Goal: Use online tool/utility: Use online tool/utility

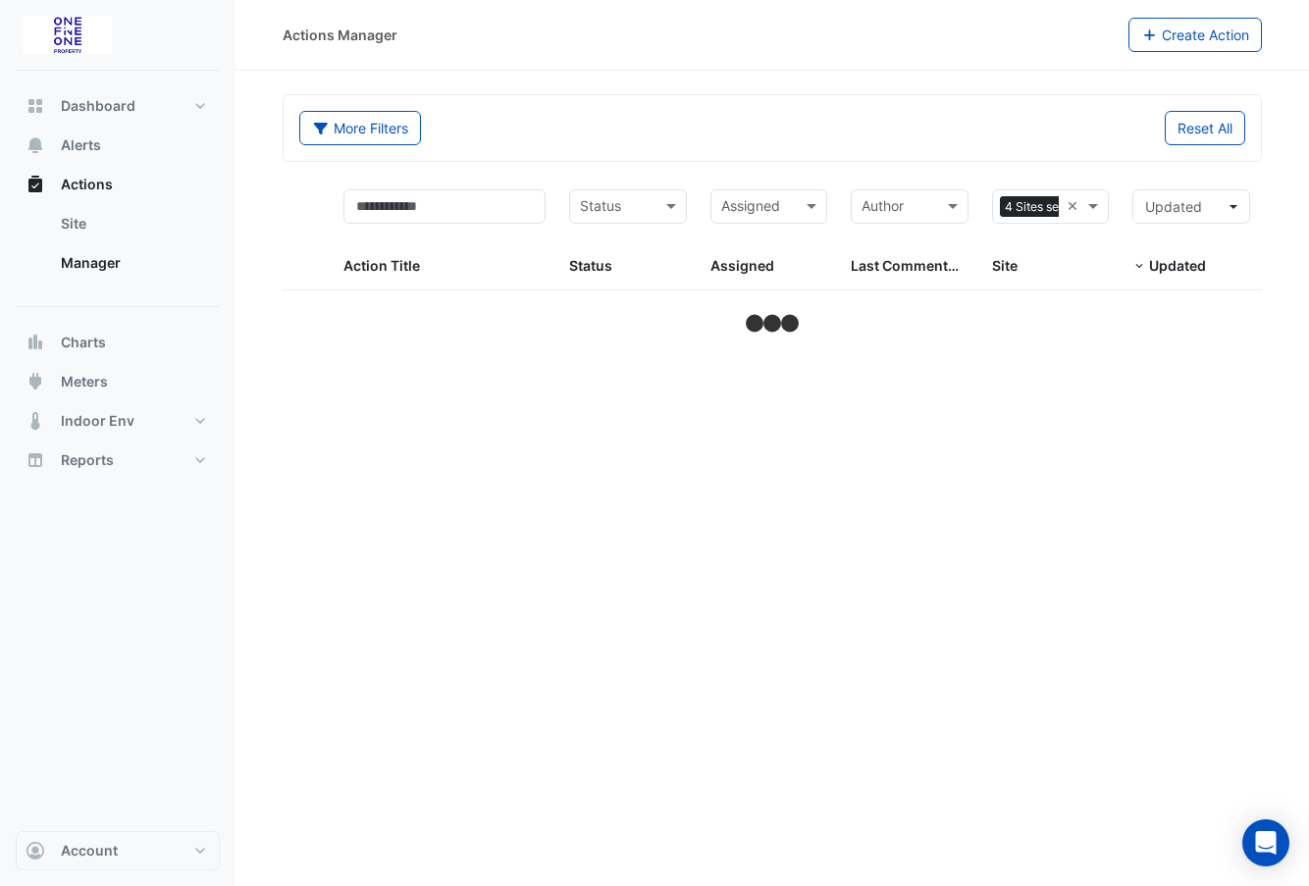
select select "**"
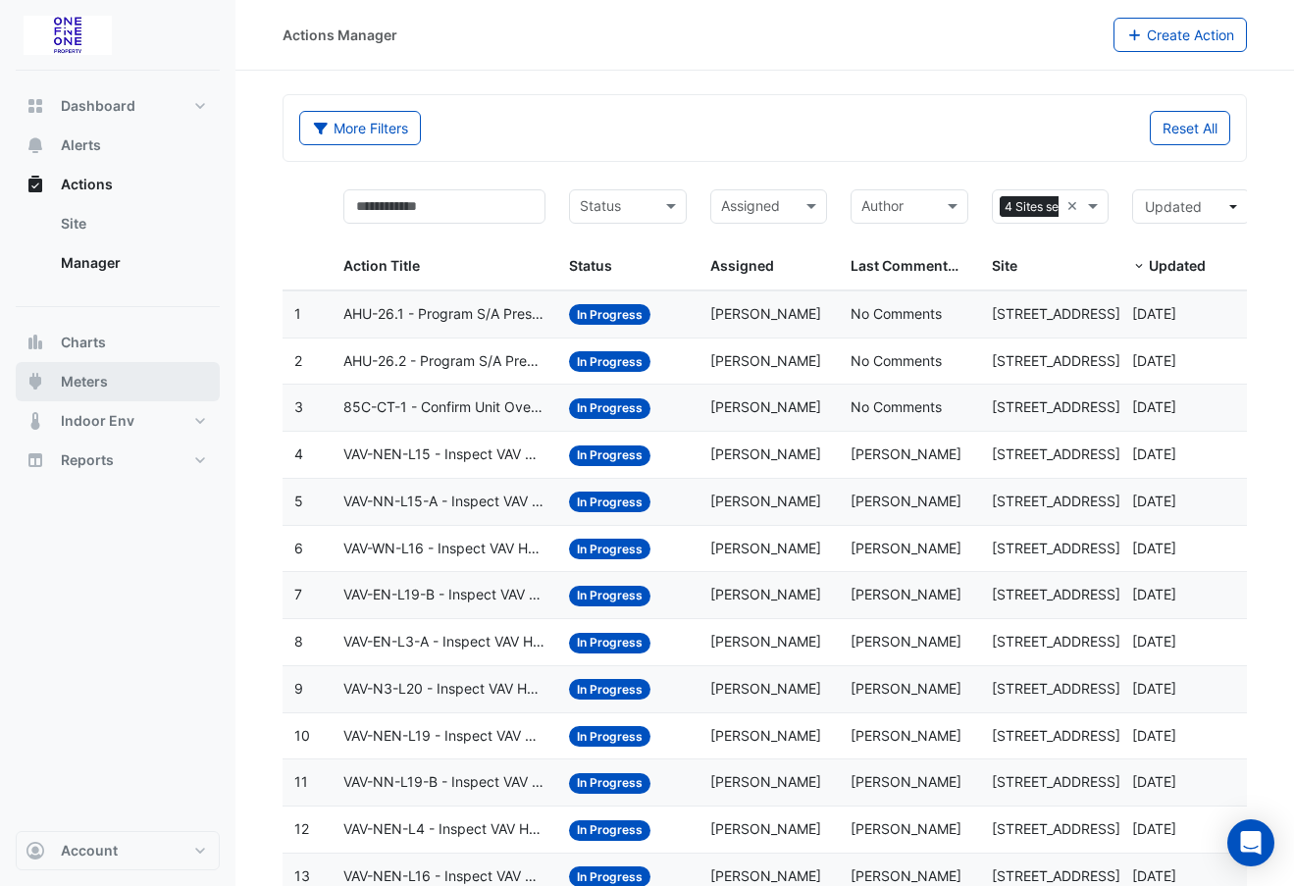
click at [78, 375] on span "Meters" at bounding box center [84, 382] width 47 height 20
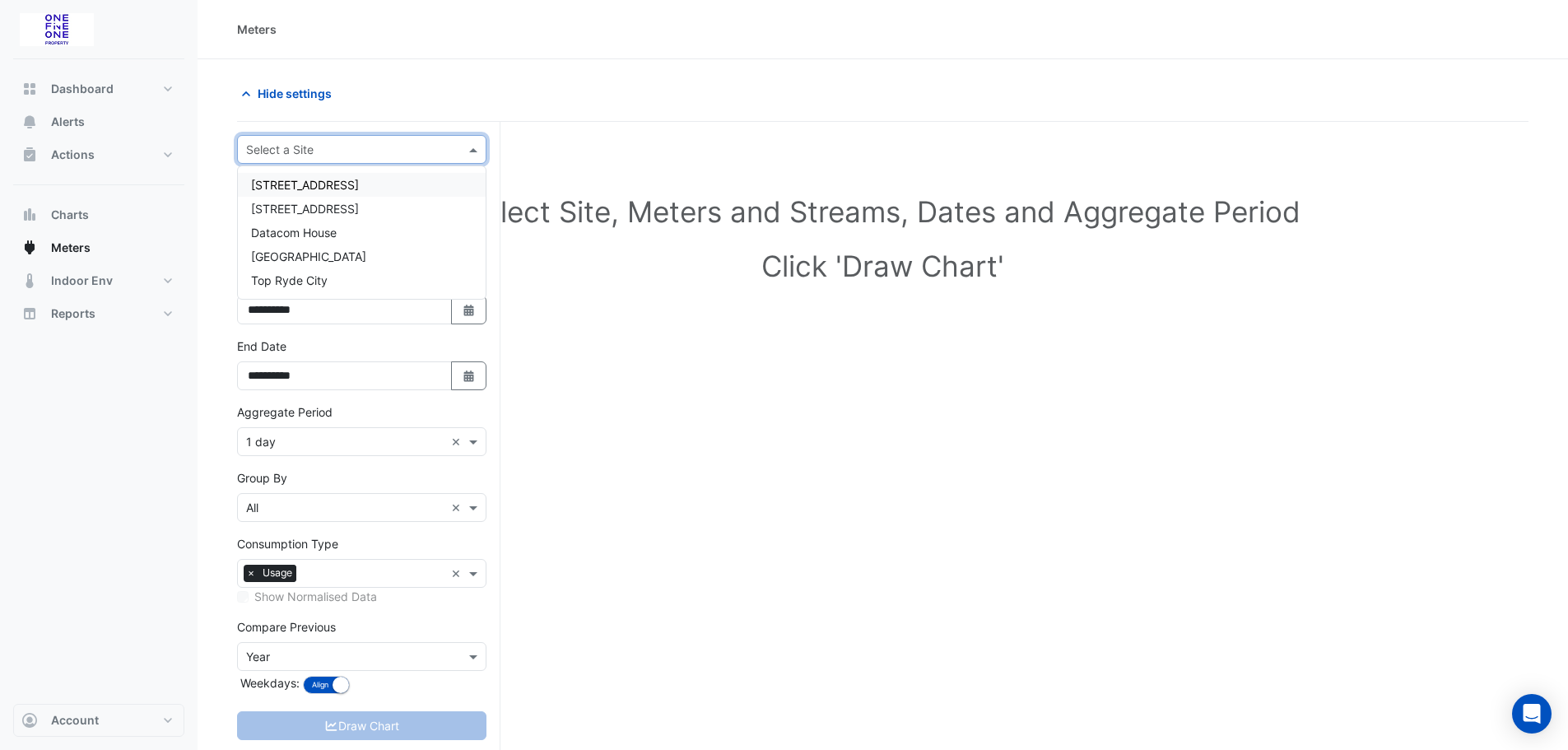
click at [315, 152] on input "text" at bounding box center [345, 150] width 198 height 18
click at [305, 255] on span "[GEOGRAPHIC_DATA]" at bounding box center [308, 256] width 115 height 14
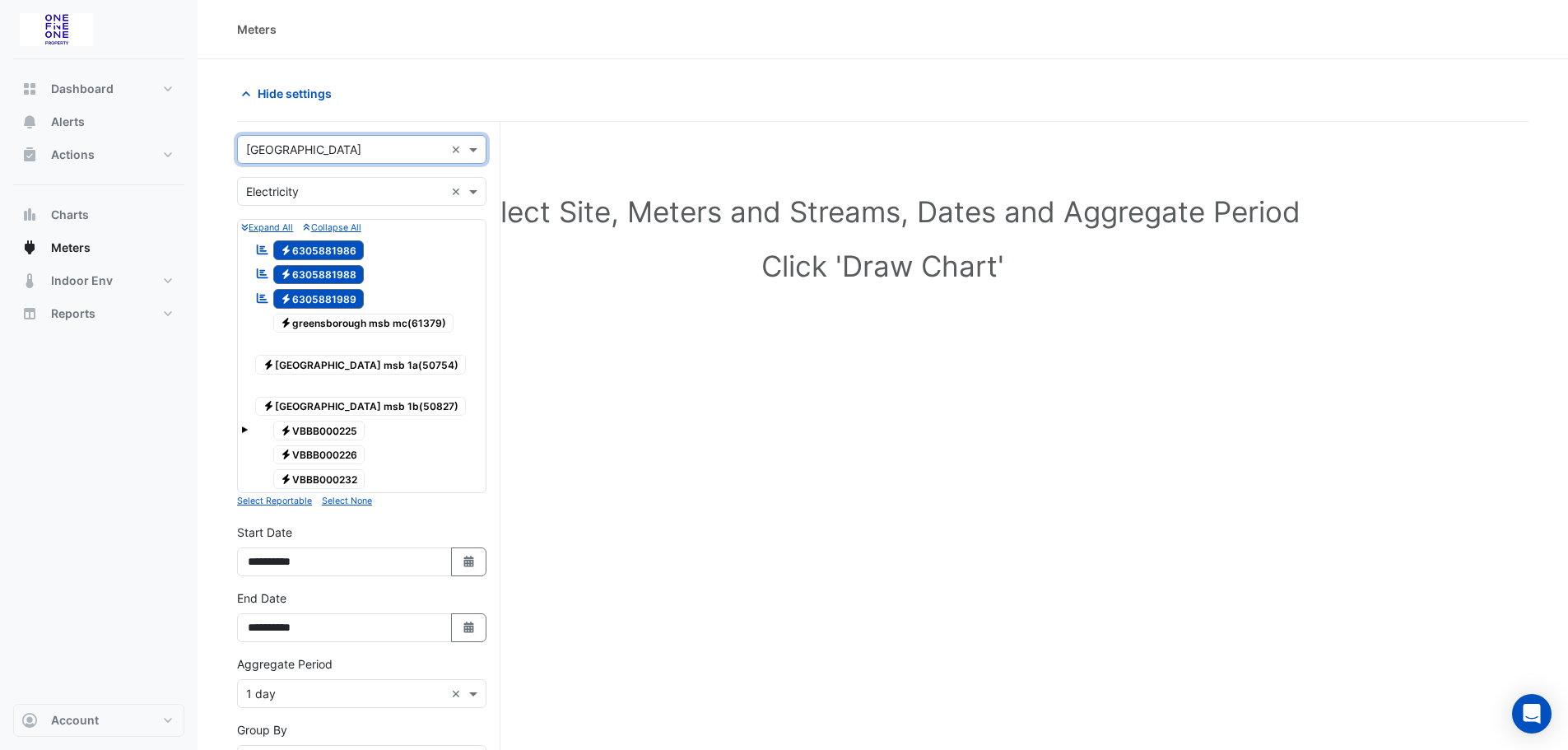
click at [330, 295] on span "Electricity 6305881989" at bounding box center [319, 299] width 91 height 20
click at [323, 274] on span "Electricity 6305881988" at bounding box center [319, 275] width 91 height 20
click at [325, 254] on span "Electricity 6305881986" at bounding box center [319, 251] width 91 height 20
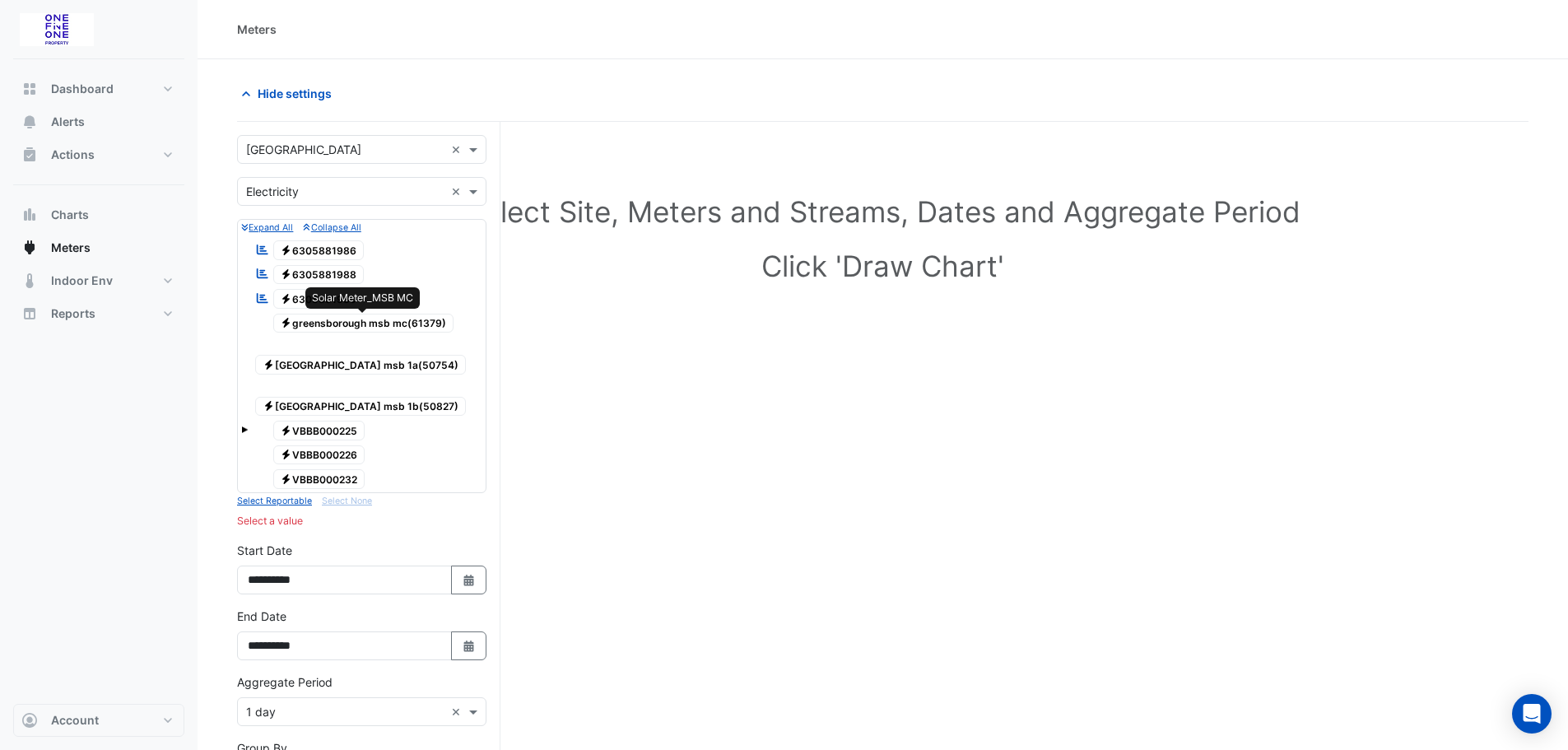
click at [312, 316] on span "Electricity greensborough msb mc(61379)" at bounding box center [364, 324] width 181 height 20
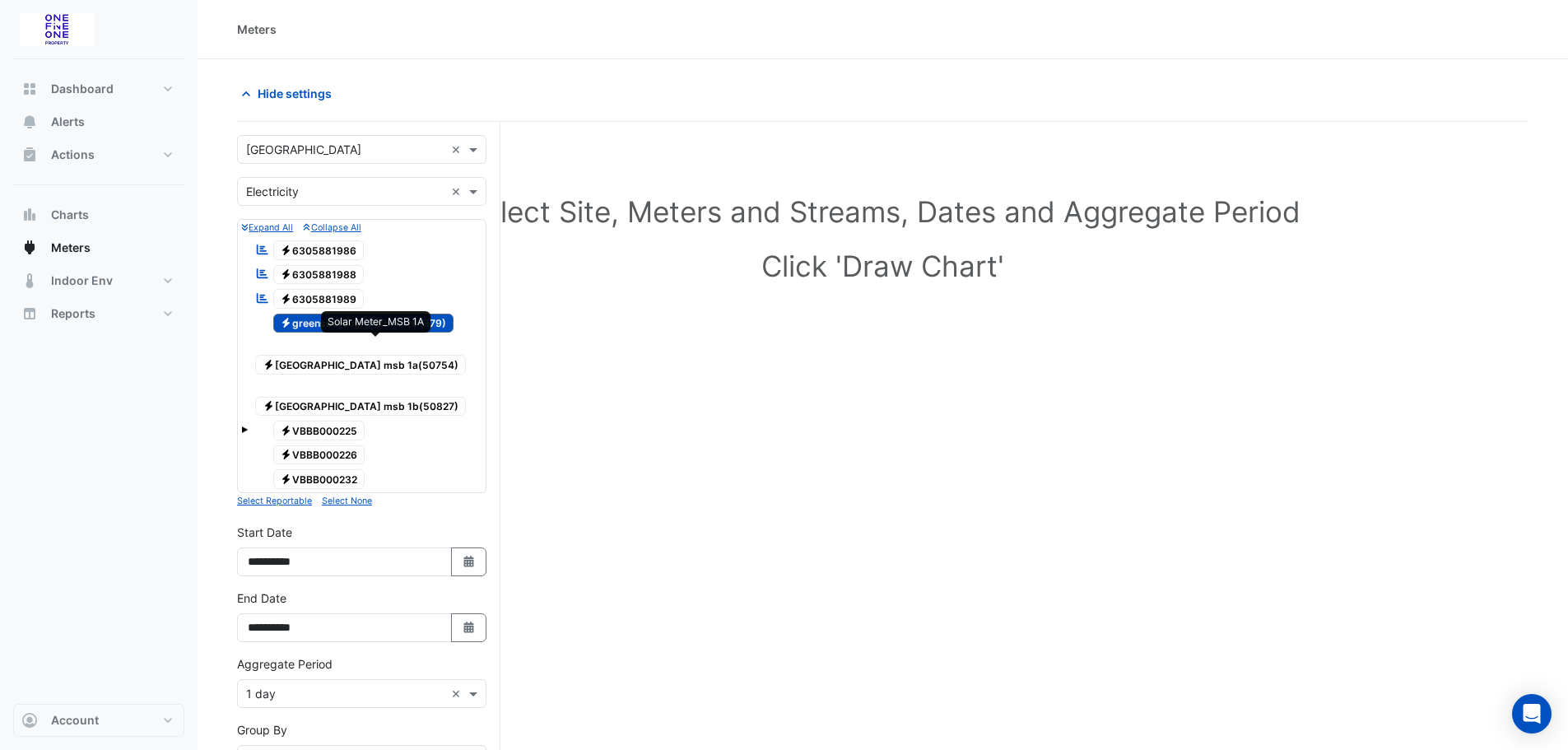
click at [329, 355] on span "Electricity [GEOGRAPHIC_DATA] msb 1a(50754)" at bounding box center [360, 365] width 211 height 20
click at [325, 397] on span "Electricity [GEOGRAPHIC_DATA] msb 1b(50827)" at bounding box center [360, 407] width 211 height 20
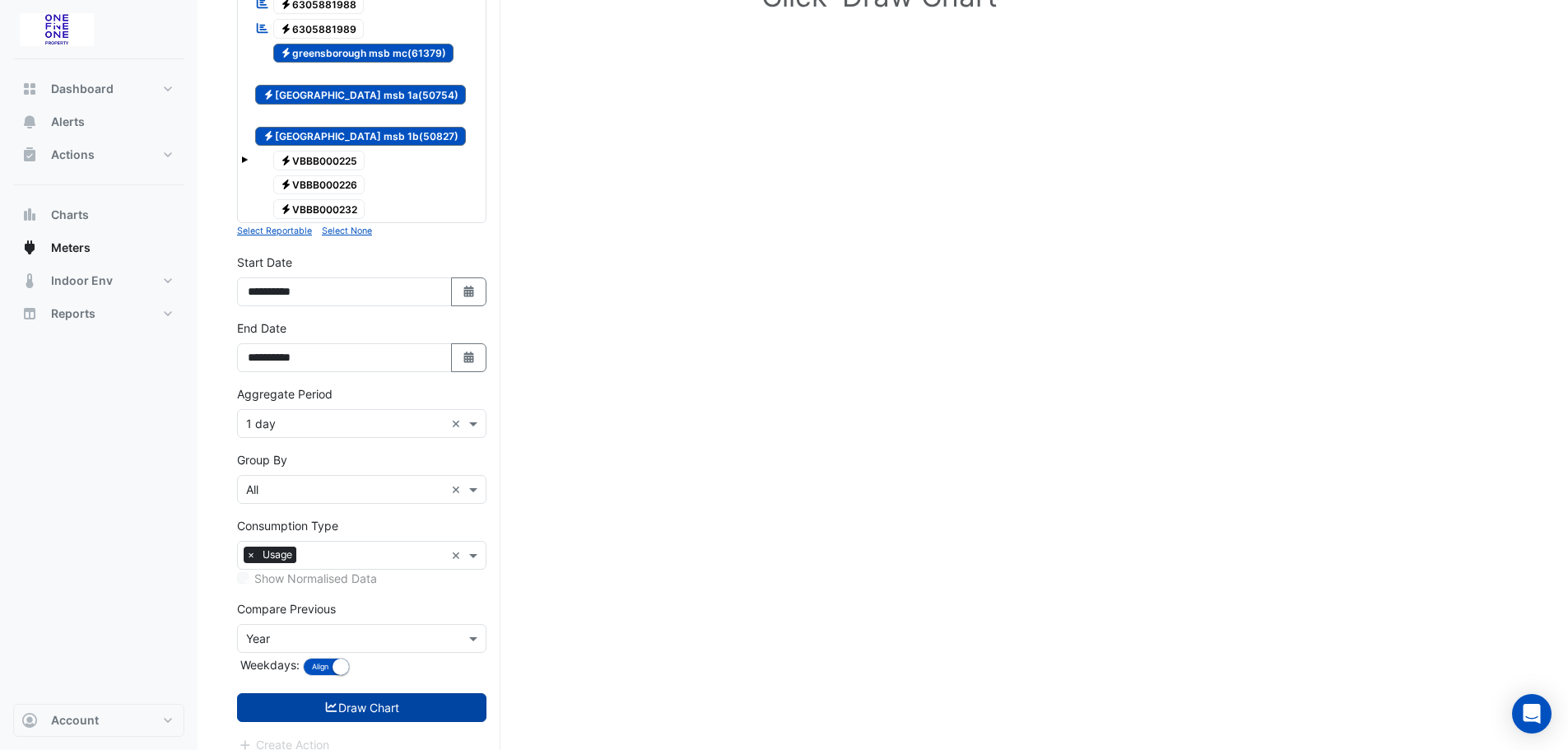
click at [344, 693] on button "Draw Chart" at bounding box center [362, 707] width 249 height 29
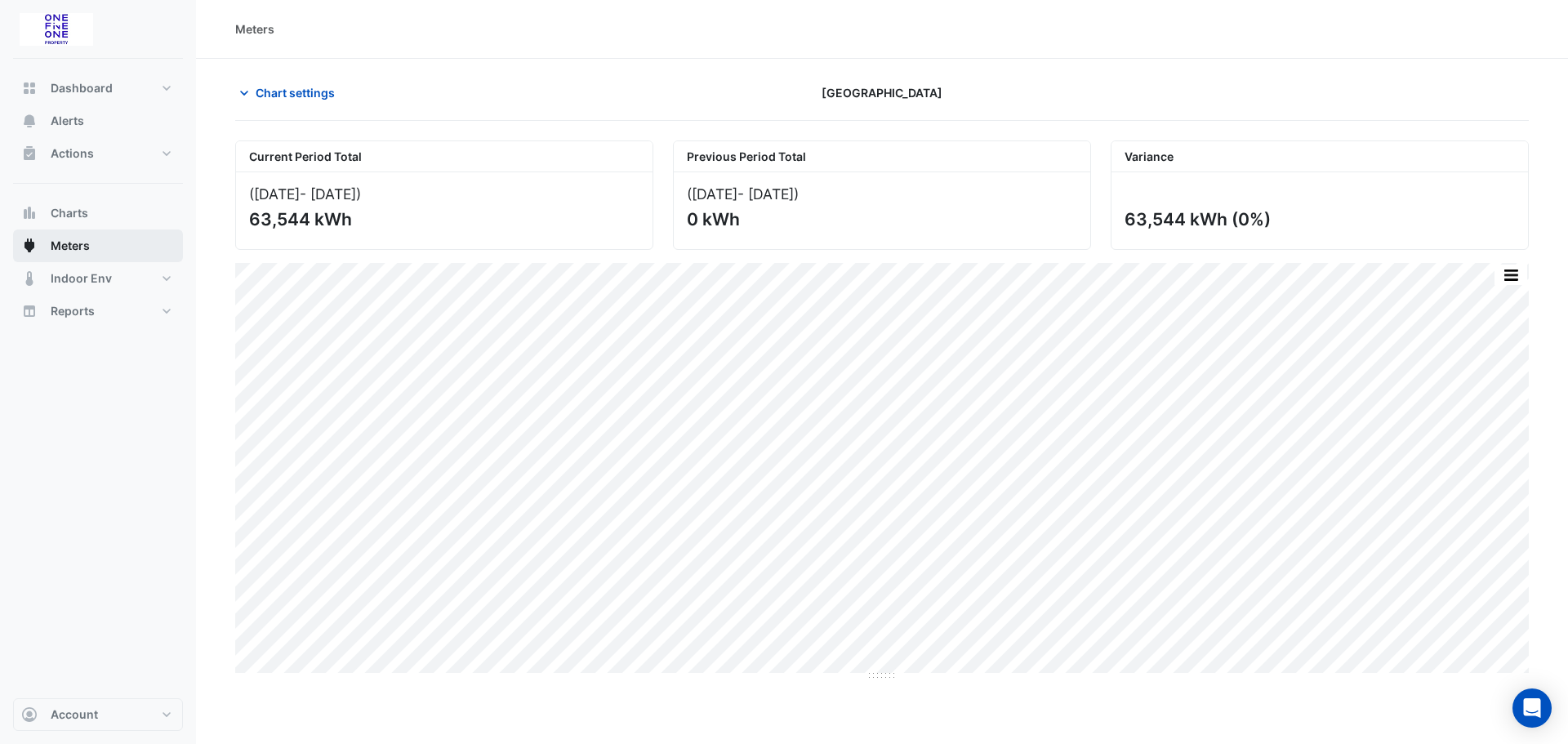
click at [69, 252] on span "Meters" at bounding box center [70, 246] width 39 height 17
click at [49, 237] on button "Meters" at bounding box center [98, 246] width 170 height 32
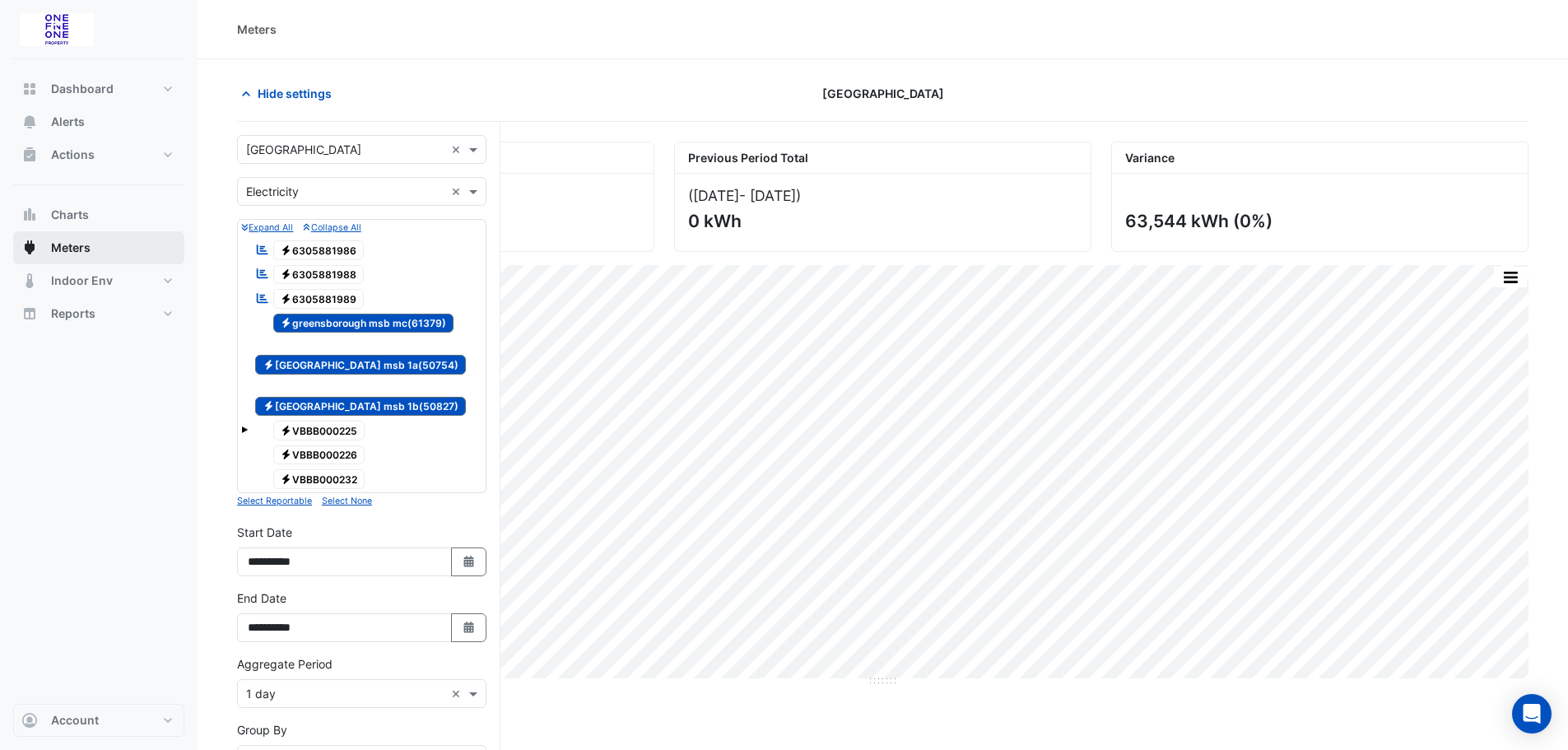
click at [60, 245] on span "Meters" at bounding box center [70, 248] width 39 height 17
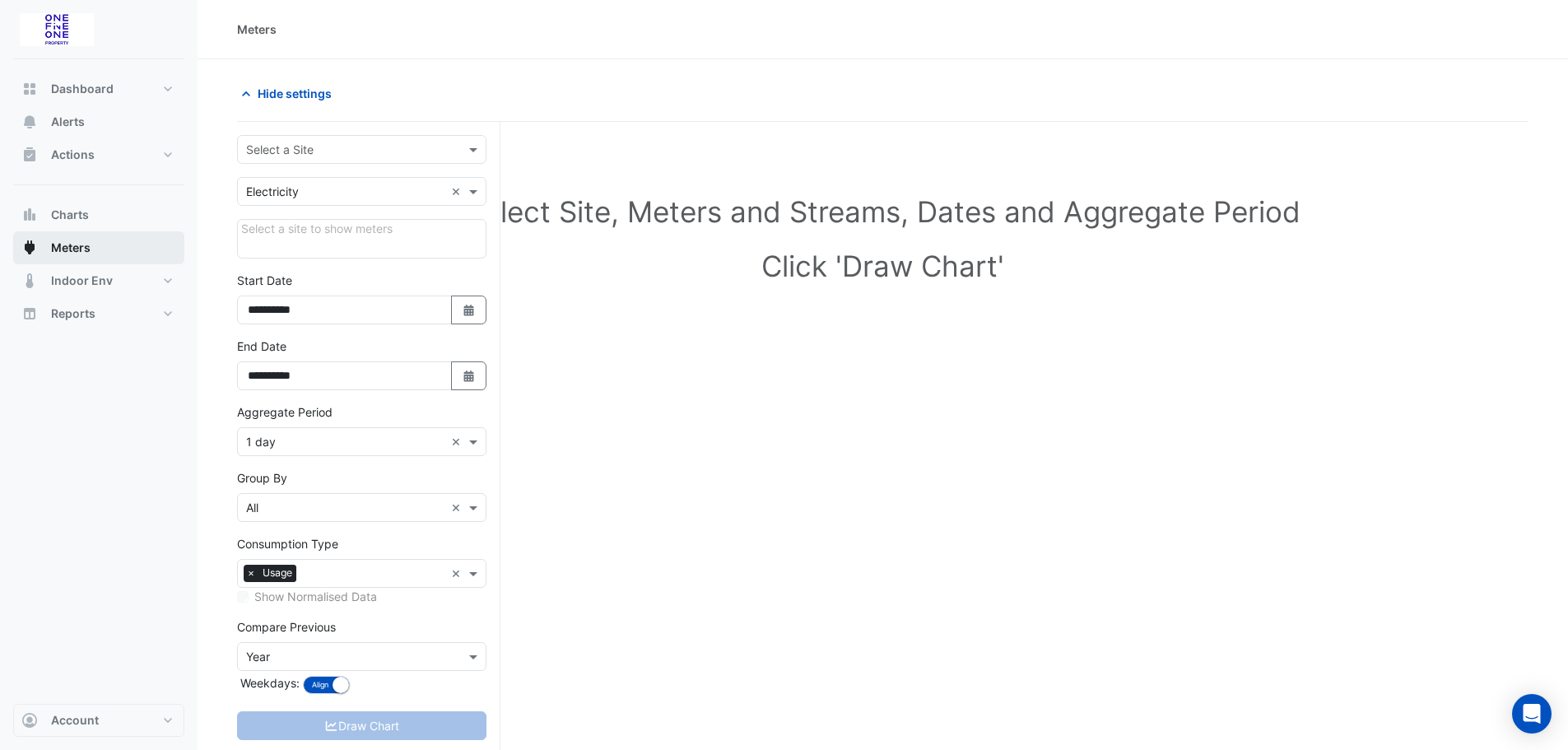
click at [77, 248] on span "Meters" at bounding box center [70, 248] width 39 height 17
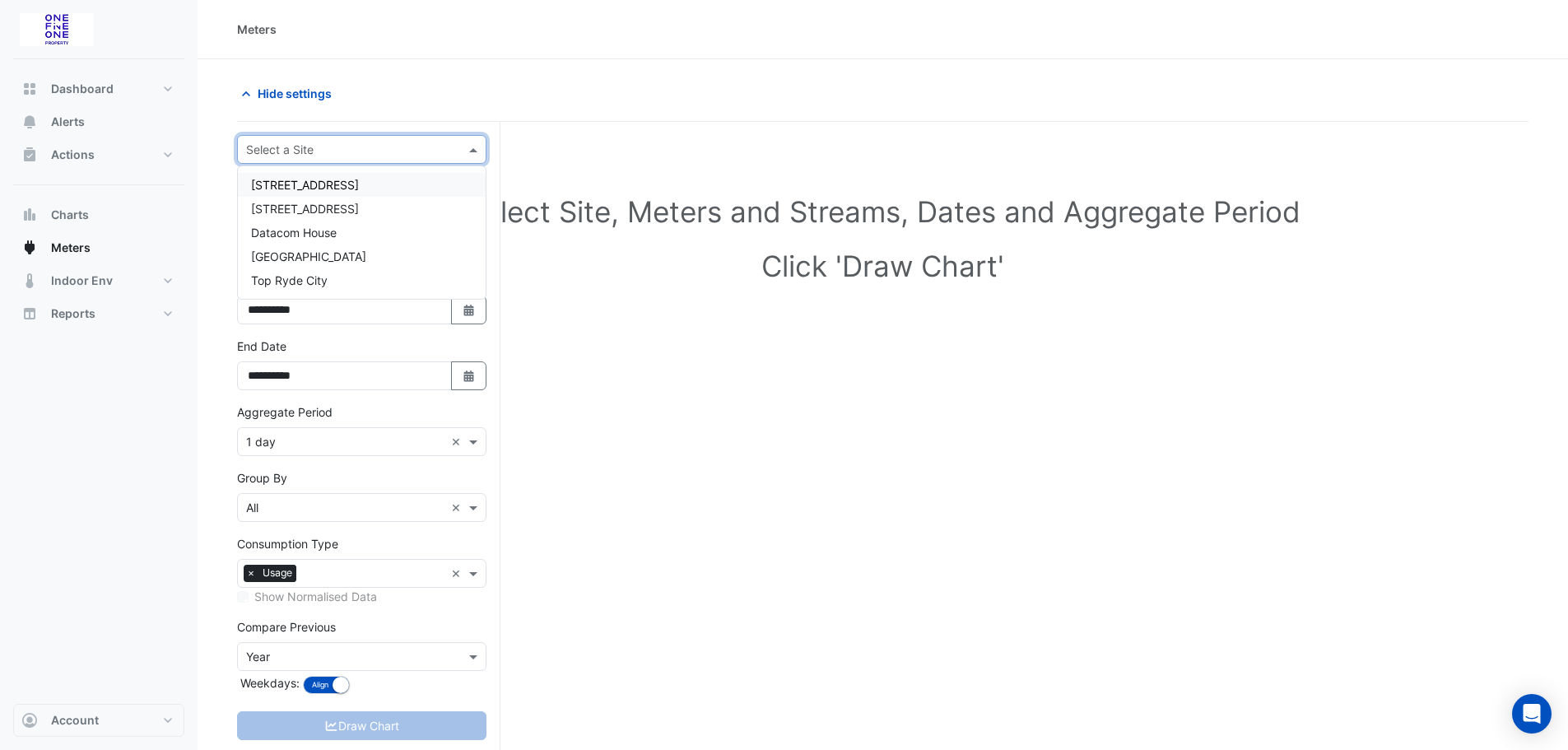
click at [415, 145] on input "text" at bounding box center [345, 150] width 198 height 18
click at [339, 191] on div "[STREET_ADDRESS]" at bounding box center [362, 185] width 247 height 23
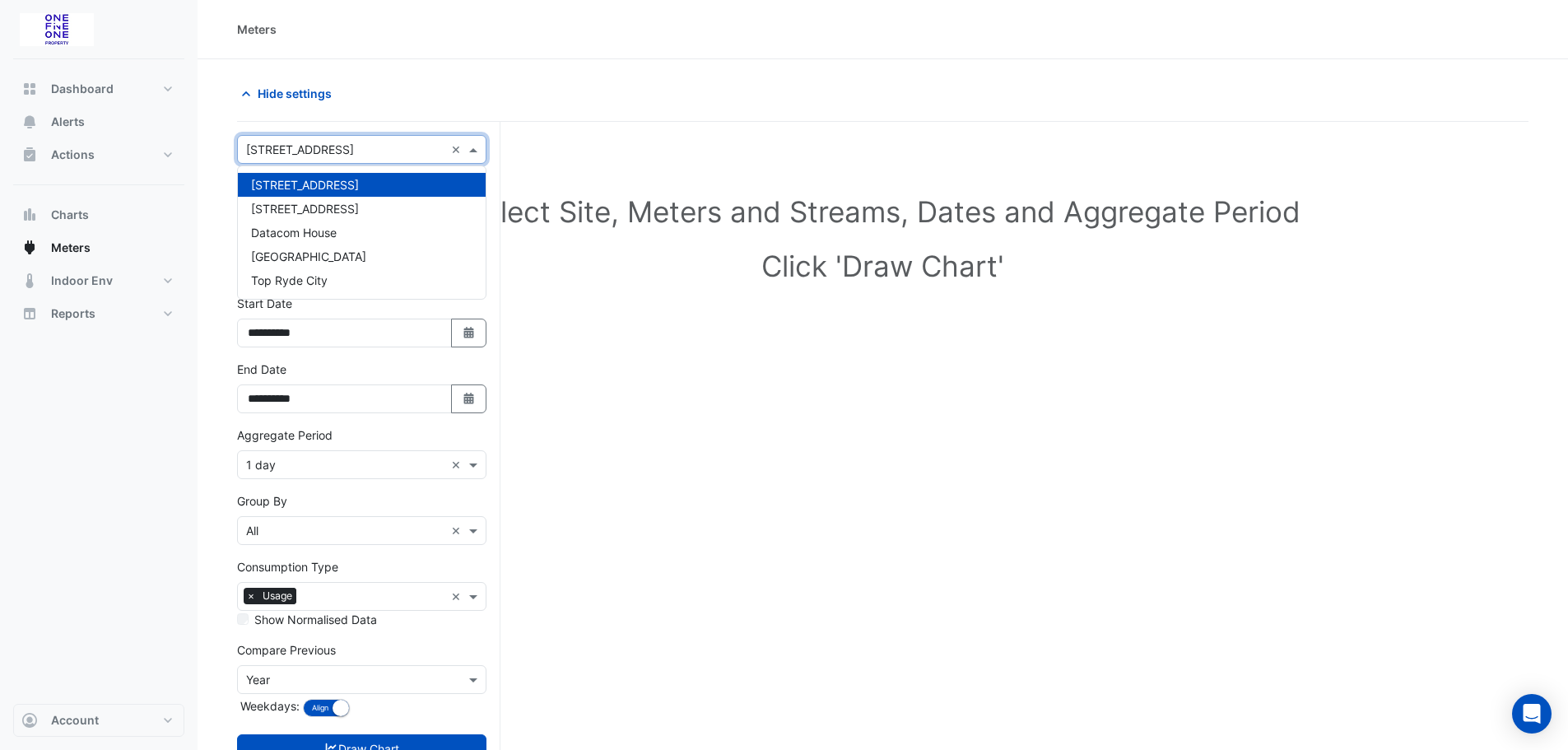
click at [358, 154] on input "text" at bounding box center [345, 150] width 198 height 18
click at [603, 145] on div "Select Site, Meters and Streams, Dates and Aggregate Period Click 'Draw Chart'" at bounding box center [883, 242] width 1291 height 201
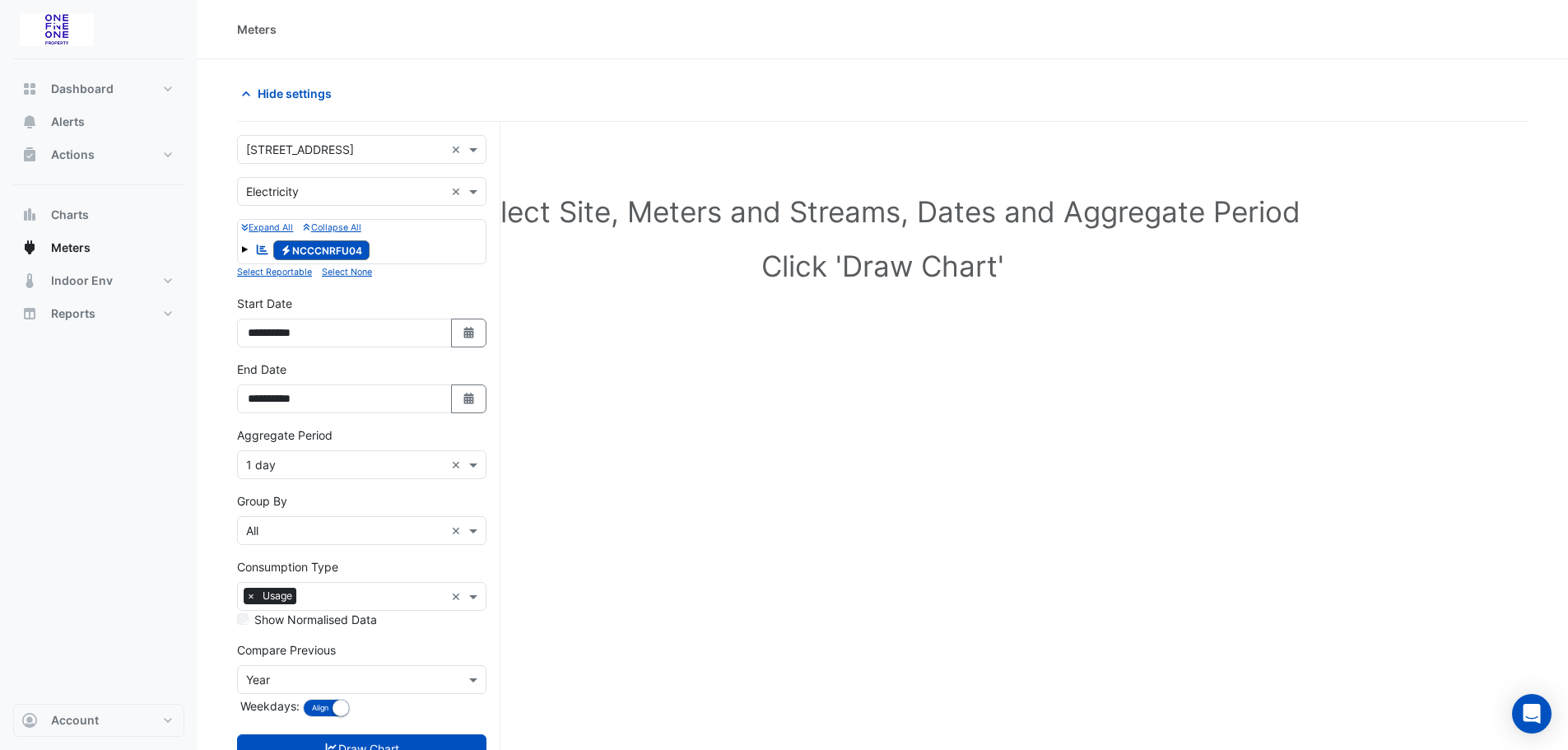
click at [245, 247] on span at bounding box center [244, 249] width 7 height 7
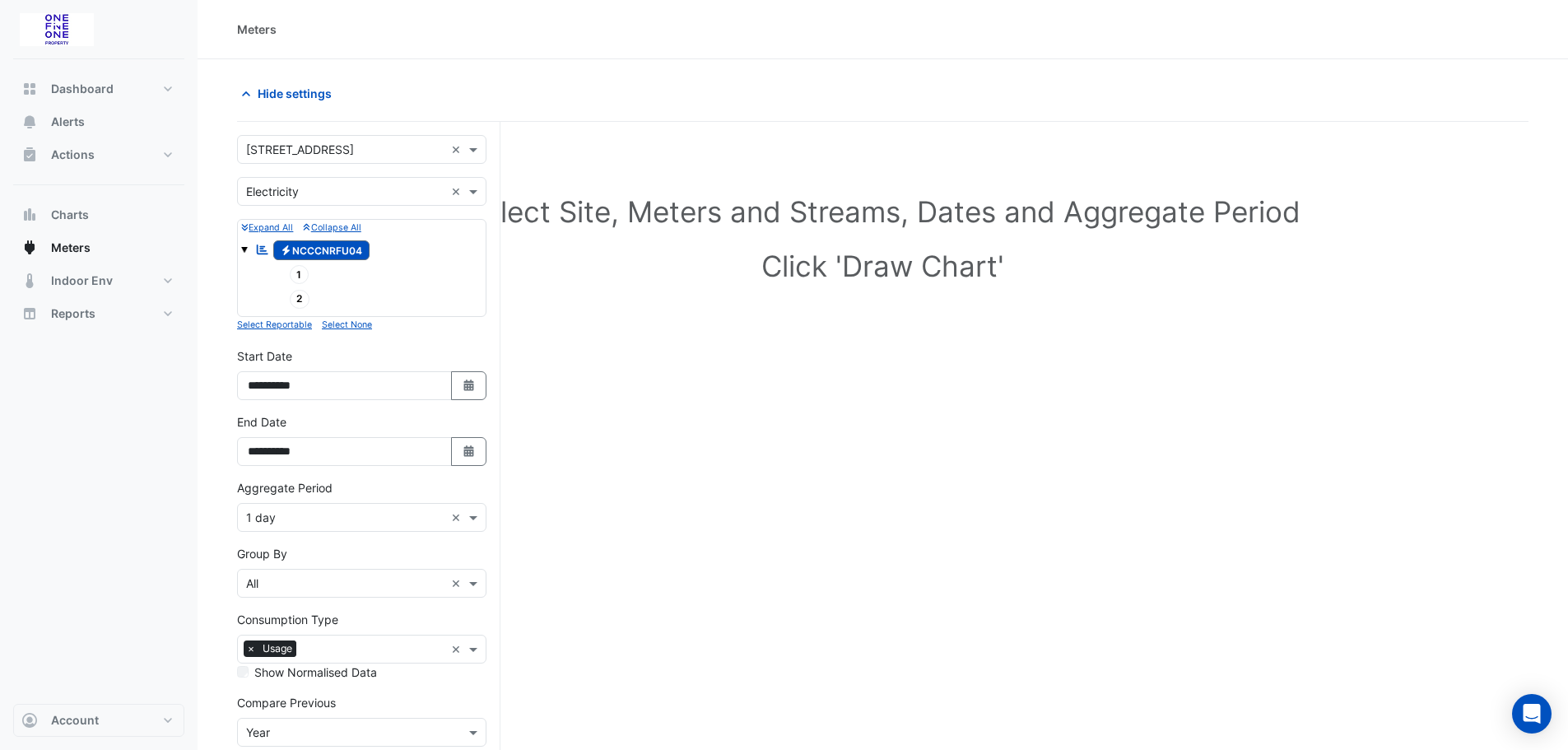
click at [300, 250] on span "Electricity NCCCNRFU04" at bounding box center [322, 251] width 97 height 20
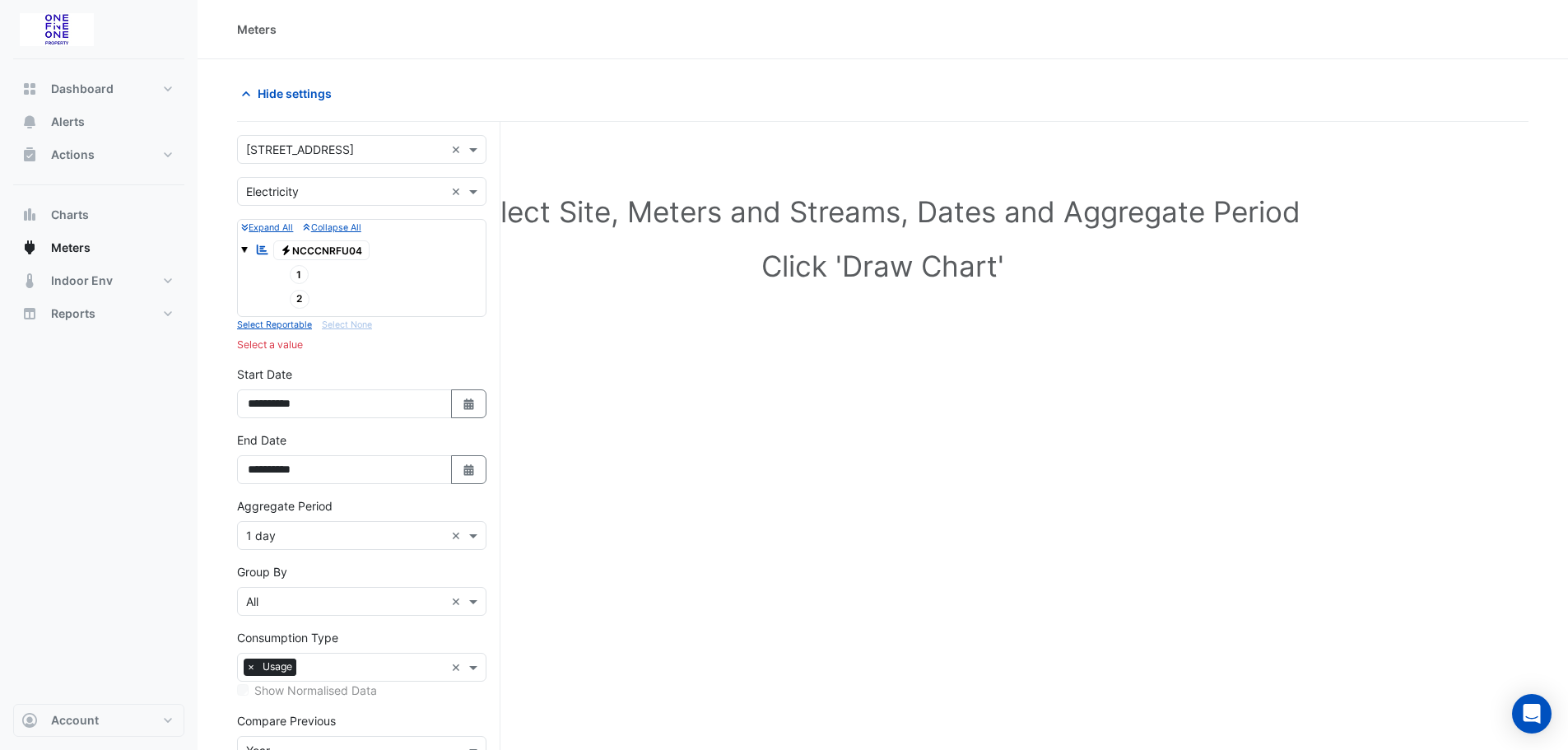
click at [298, 251] on span "Electricity NCCCNRFU04" at bounding box center [322, 251] width 97 height 20
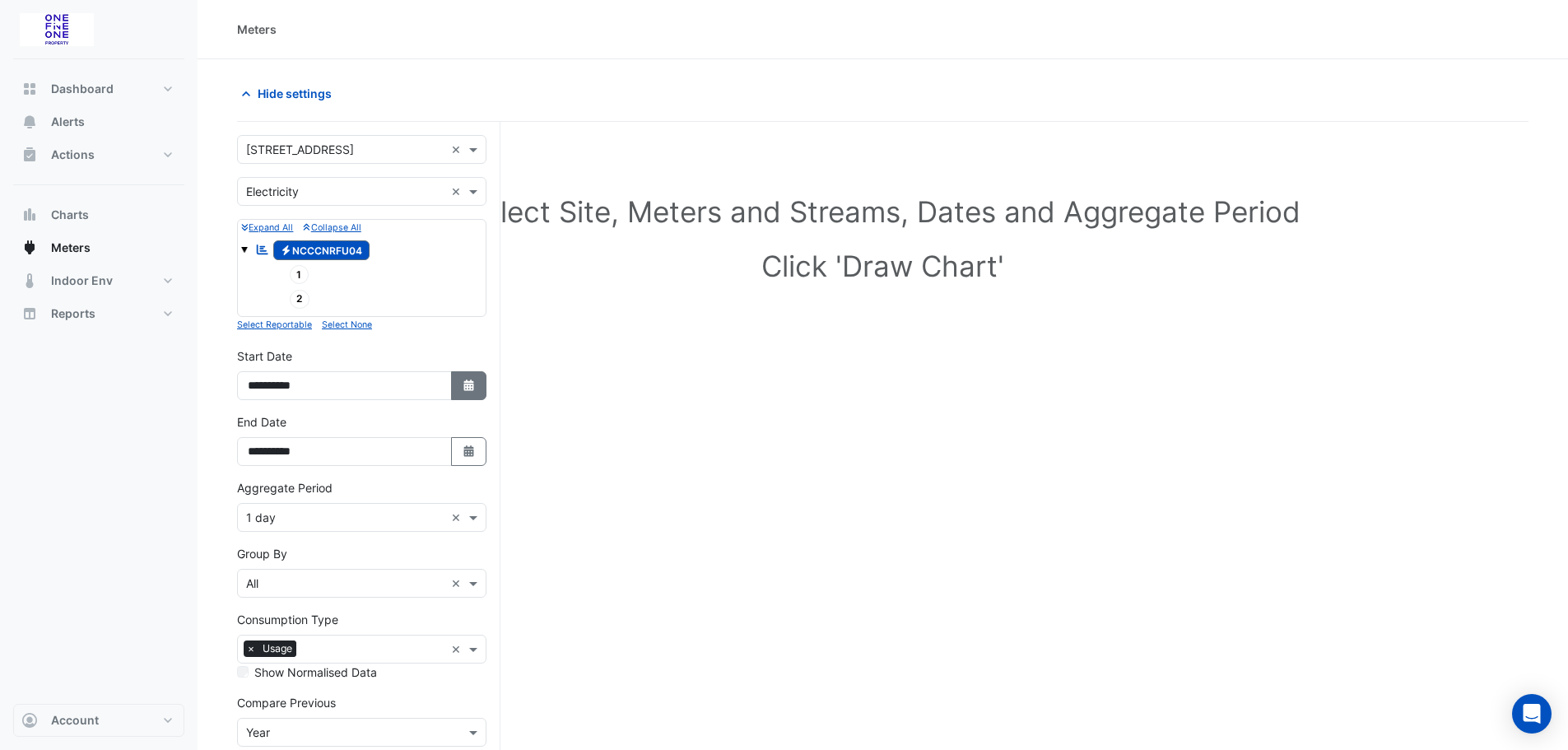
click at [466, 379] on icon "Select Date" at bounding box center [469, 385] width 15 height 12
select select "*"
select select "****"
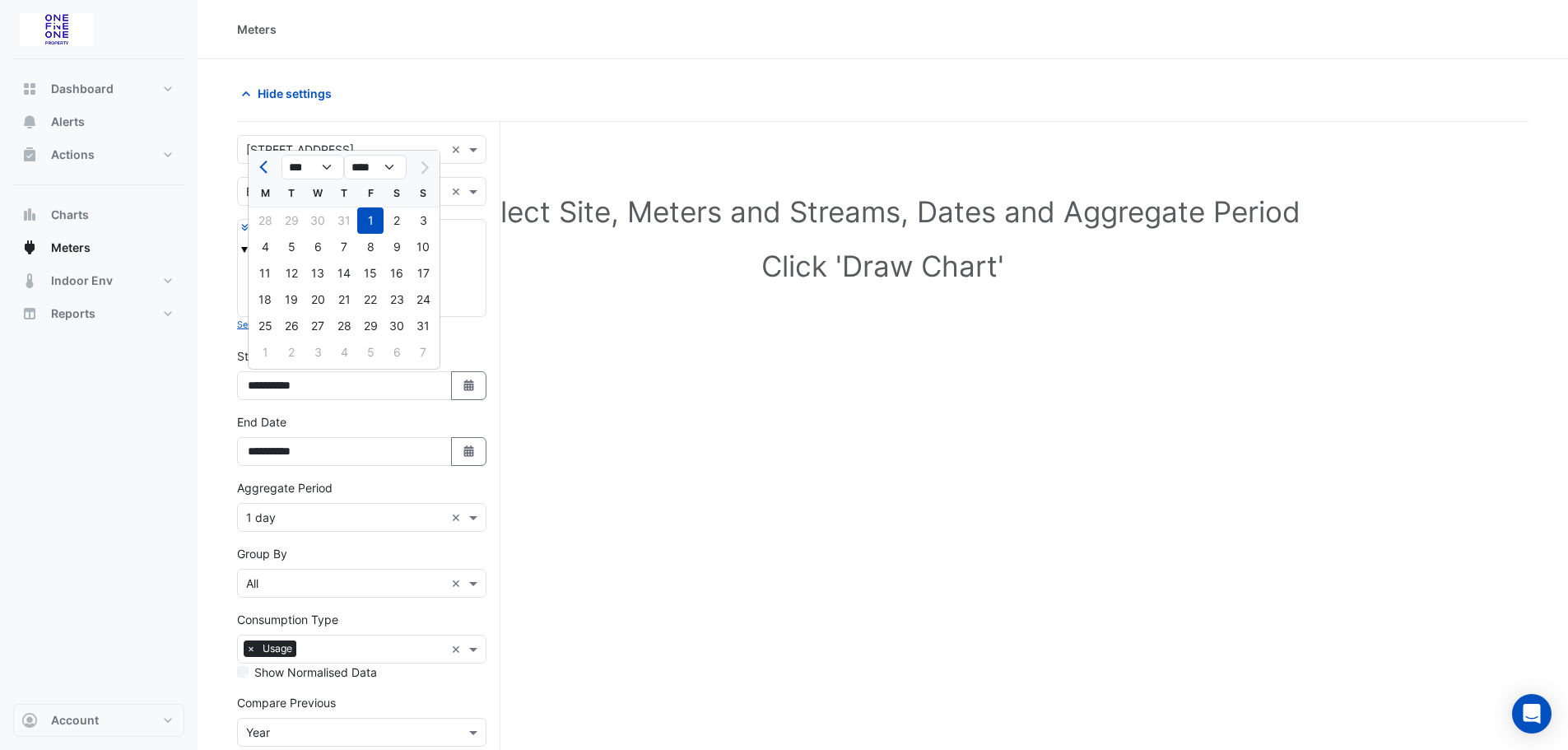
click at [228, 151] on section "Hide settings Select Site, Meters and Streams, Dates and Aggregate Period Click…" at bounding box center [883, 461] width 1371 height 802
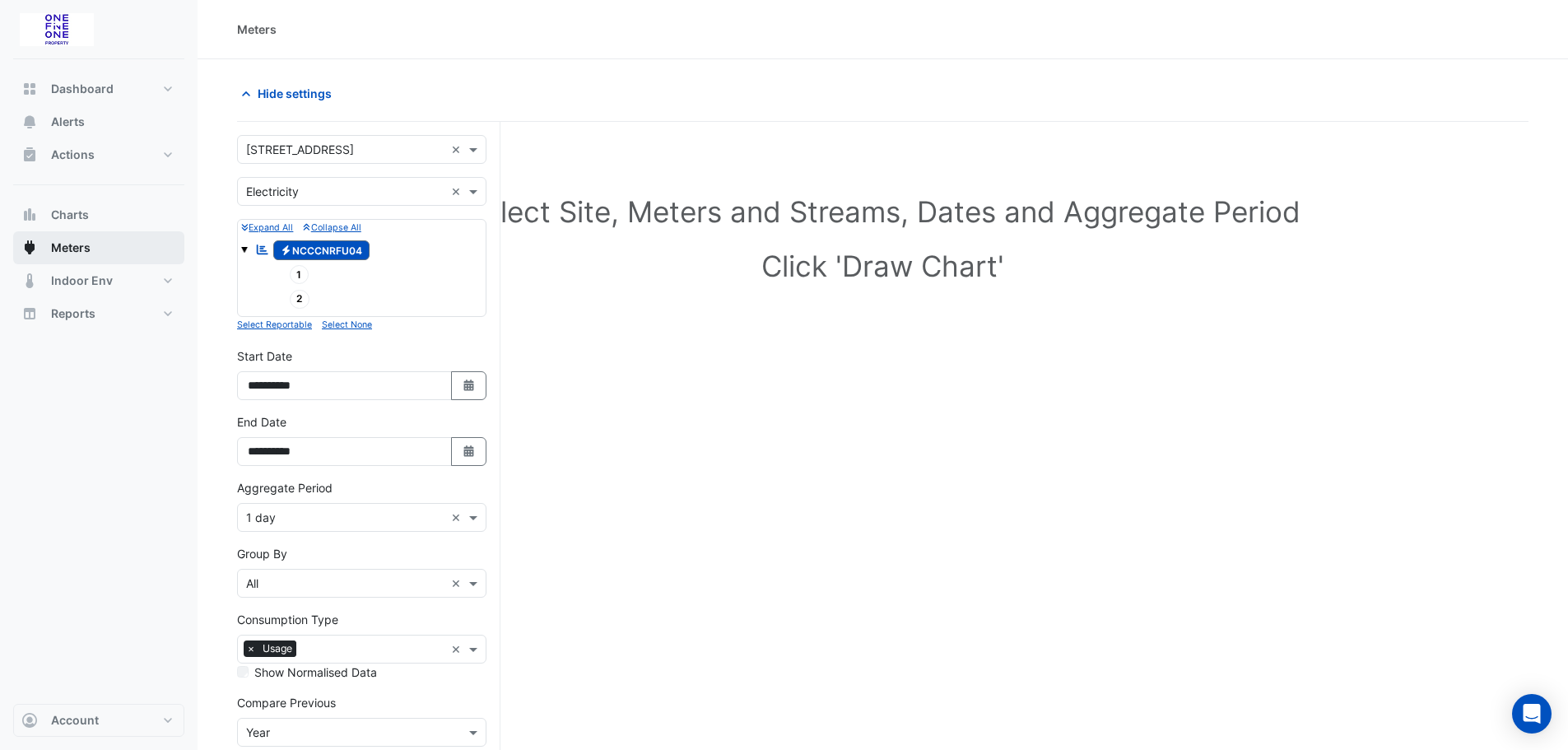
click at [81, 247] on span "Meters" at bounding box center [70, 248] width 39 height 17
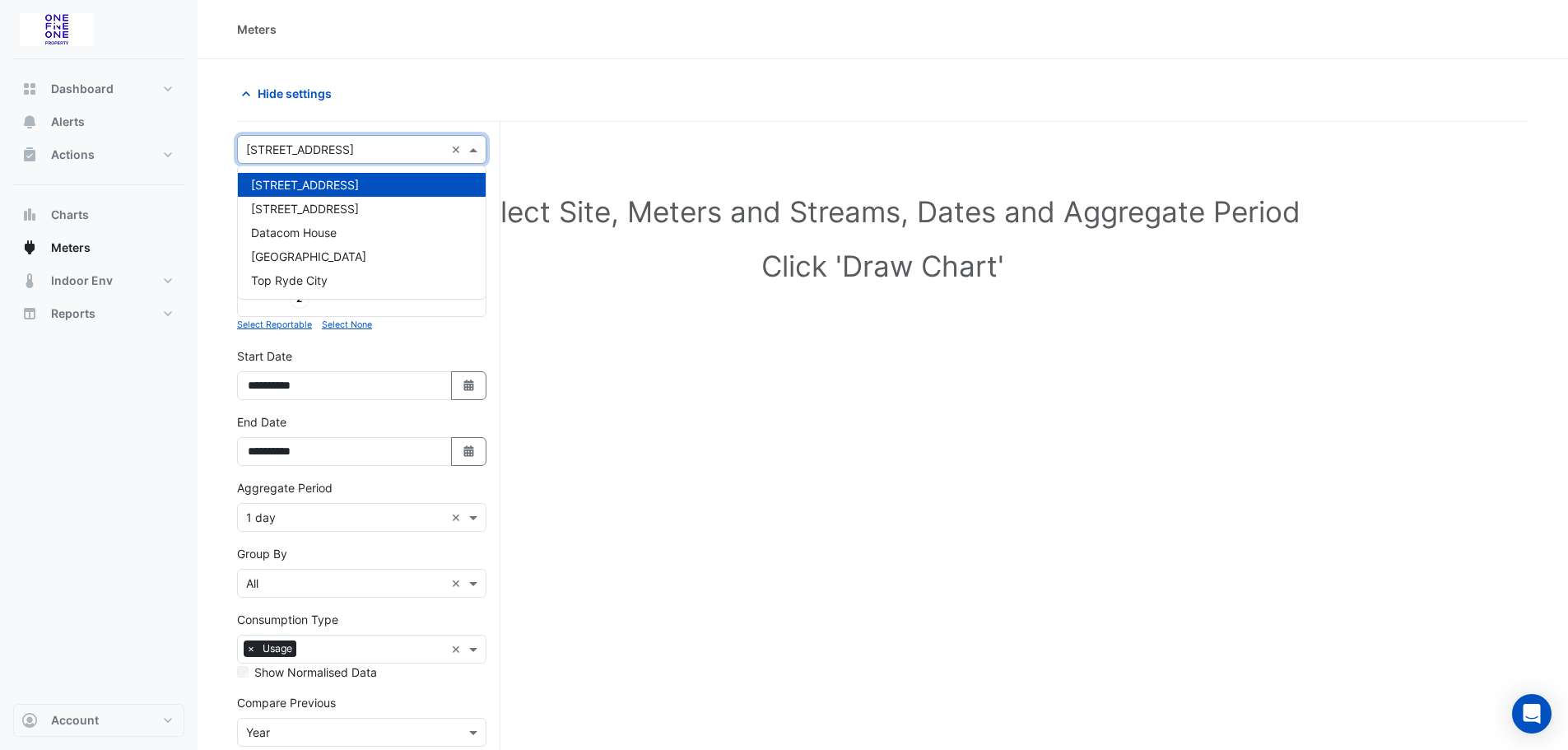
click at [335, 154] on input "text" at bounding box center [345, 150] width 198 height 18
click at [324, 250] on span "[GEOGRAPHIC_DATA]" at bounding box center [308, 256] width 115 height 14
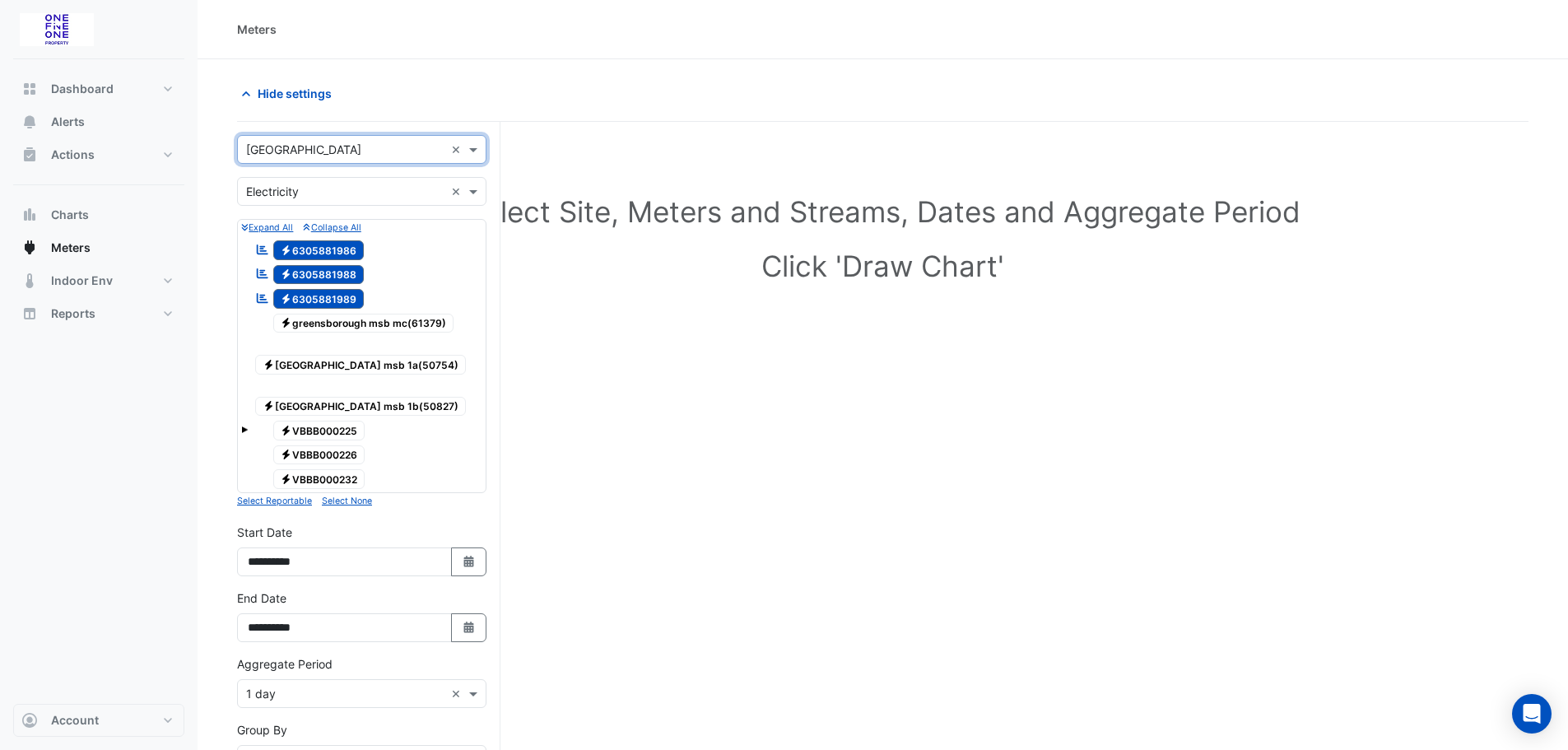
click at [326, 242] on span "Electricity 6305881986" at bounding box center [319, 251] width 91 height 20
click at [316, 273] on span "Electricity 6305881988" at bounding box center [319, 275] width 91 height 20
click at [317, 295] on span "Electricity 6305881989" at bounding box center [319, 299] width 91 height 20
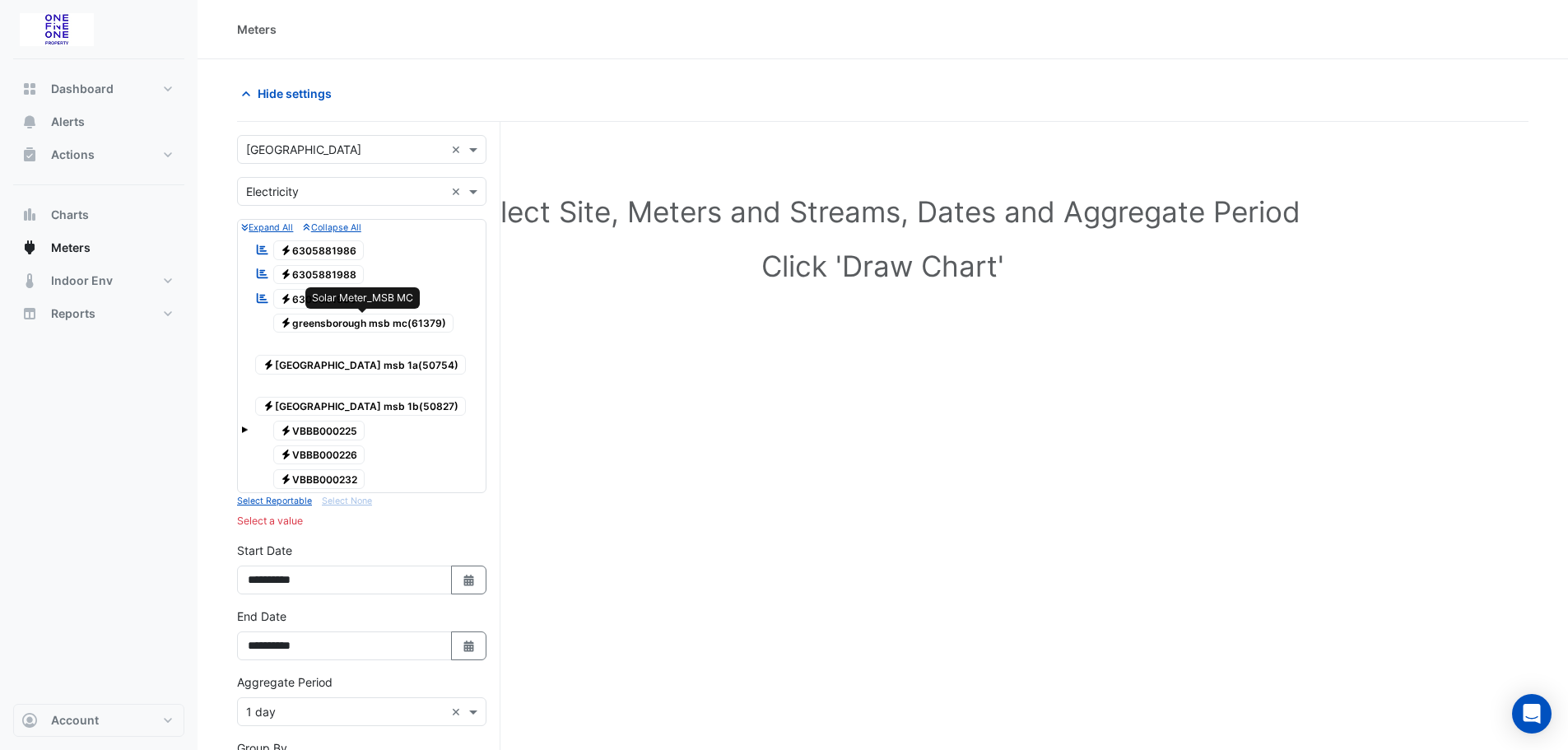
click at [403, 324] on span "Electricity greensborough msb mc(61379)" at bounding box center [364, 324] width 181 height 20
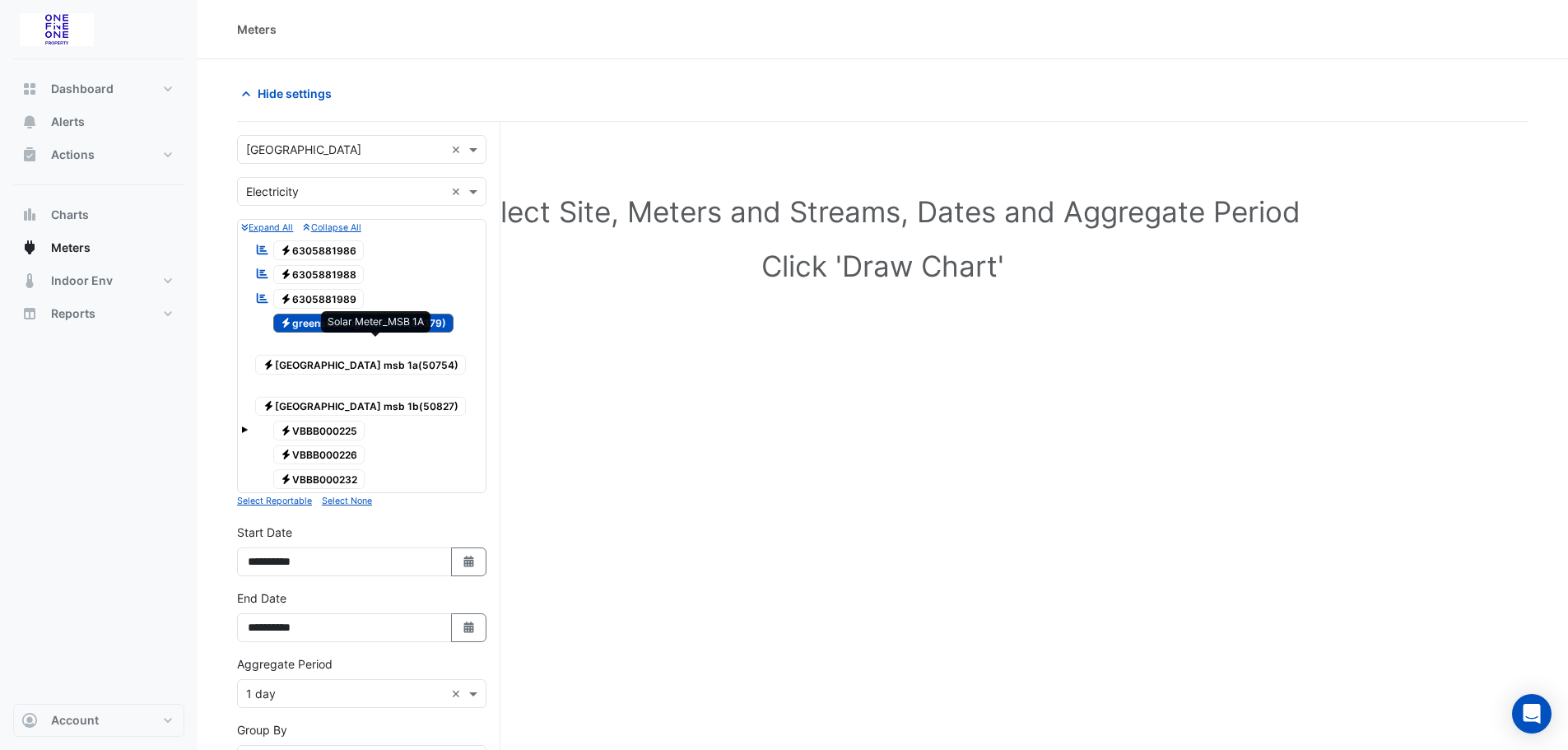
click at [388, 355] on span "Electricity [GEOGRAPHIC_DATA] msb 1a(50754)" at bounding box center [360, 365] width 211 height 20
click at [378, 397] on span "Electricity [GEOGRAPHIC_DATA] msb 1b(50827)" at bounding box center [360, 407] width 211 height 20
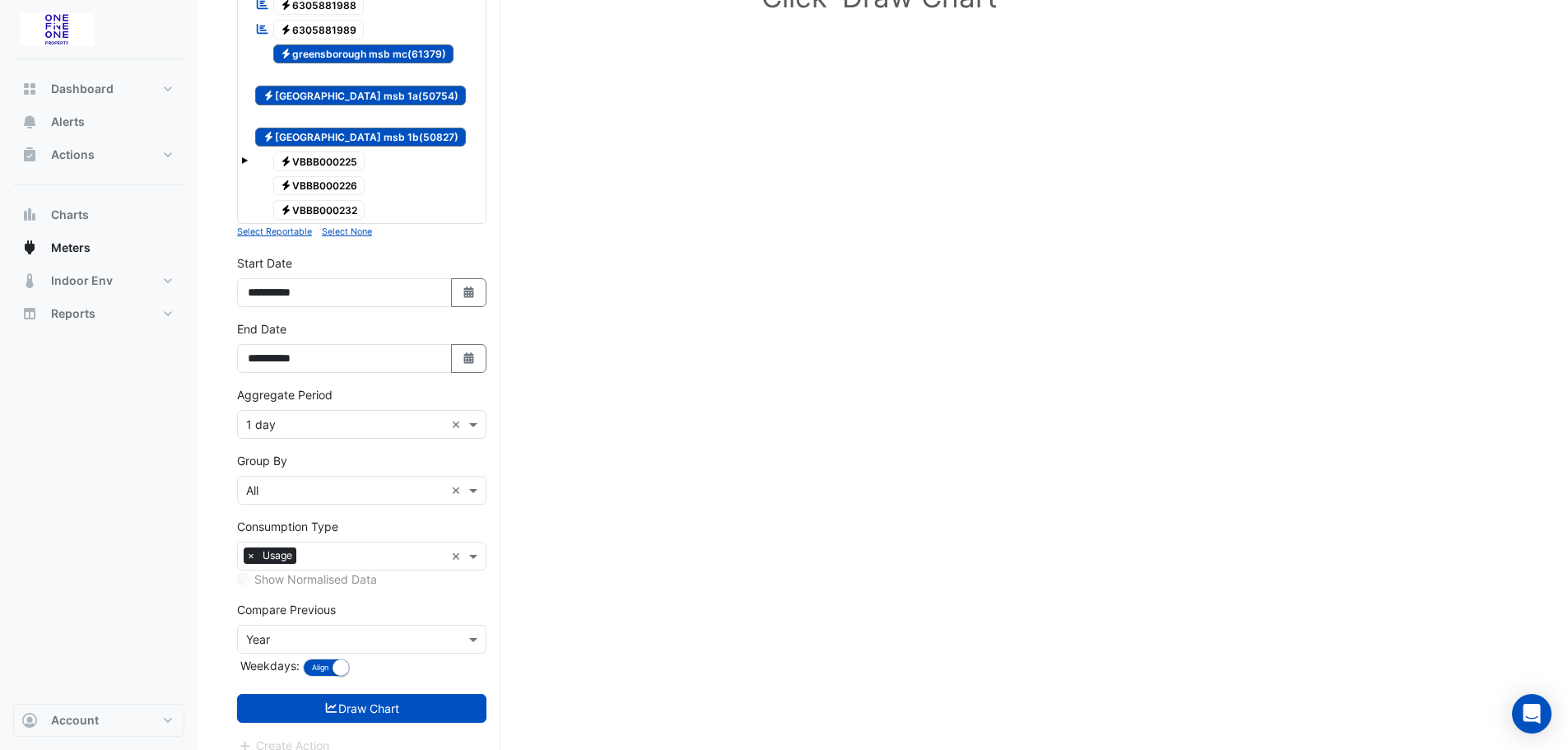
scroll to position [270, 0]
click at [347, 693] on button "Draw Chart" at bounding box center [362, 707] width 249 height 29
